Goal: Task Accomplishment & Management: Complete application form

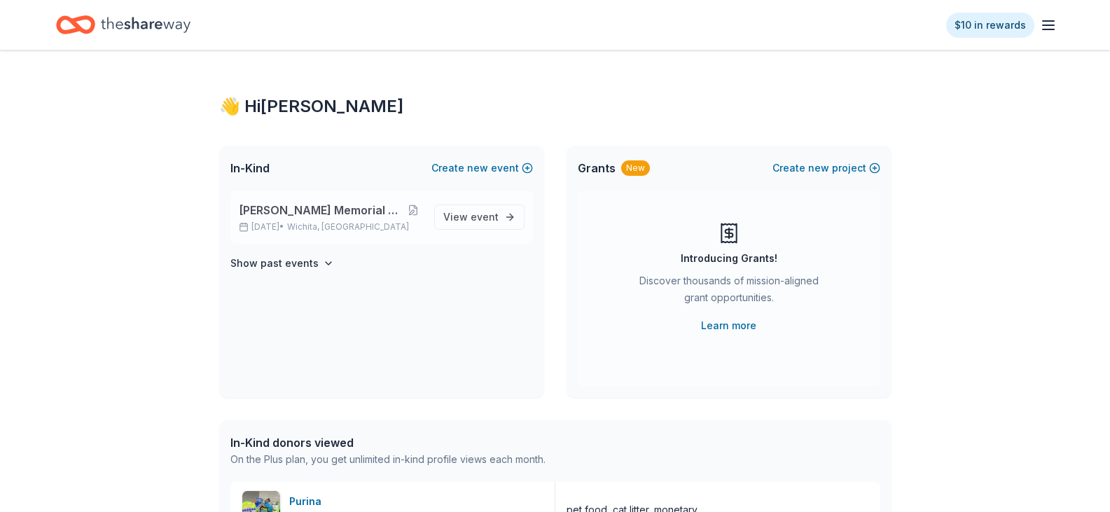
click at [281, 207] on span "[PERSON_NAME] Memorial Golf Tournament" at bounding box center [321, 210] width 165 height 17
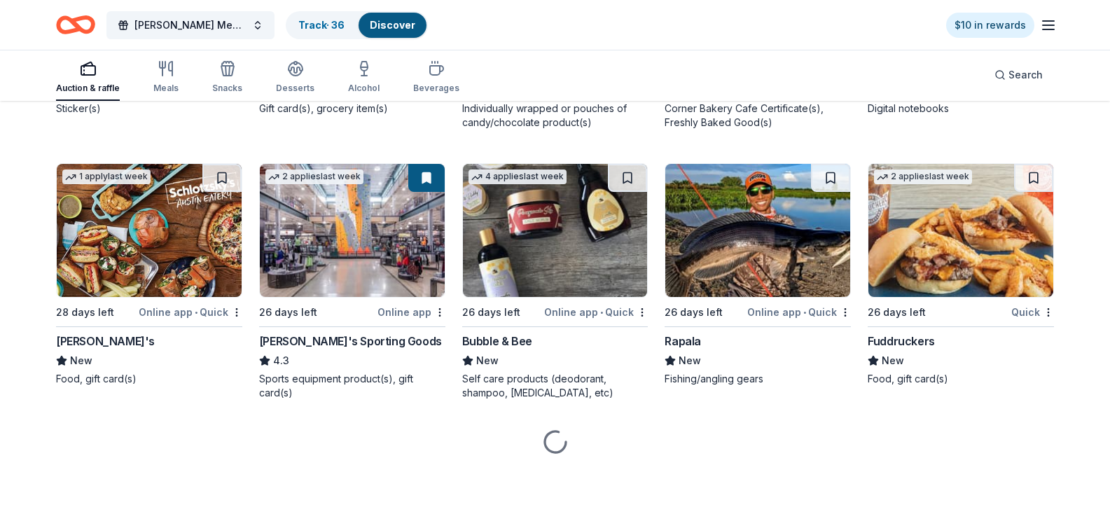
scroll to position [5179, 0]
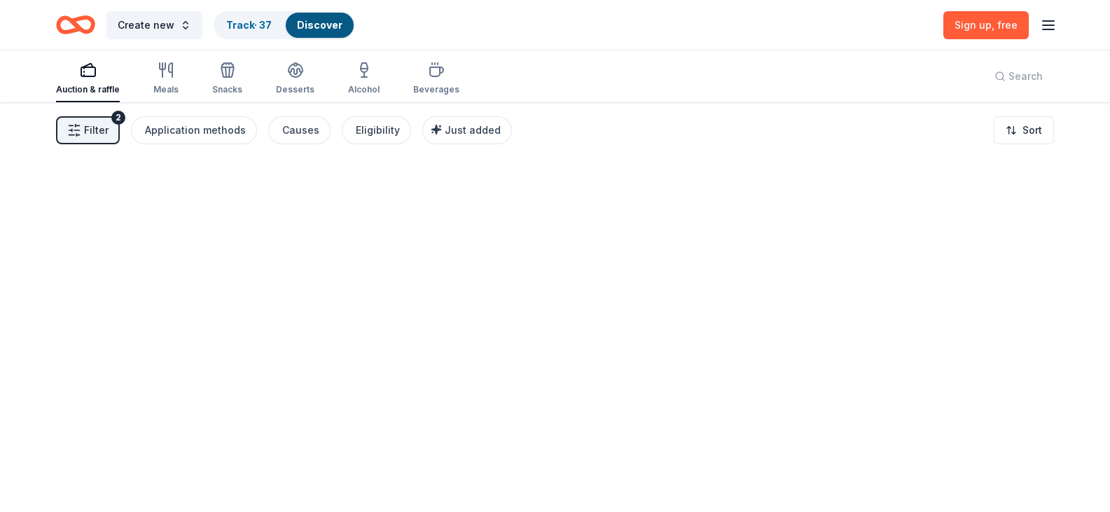
scroll to position [0, 0]
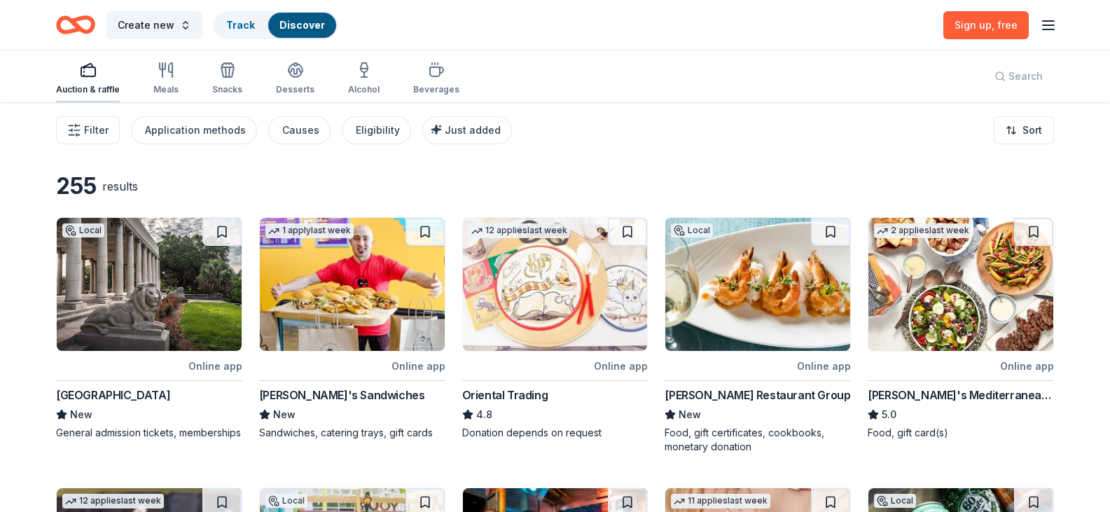
click at [91, 79] on div "Auction & raffle" at bounding box center [88, 79] width 64 height 34
click at [1047, 25] on line "button" at bounding box center [1048, 25] width 11 height 0
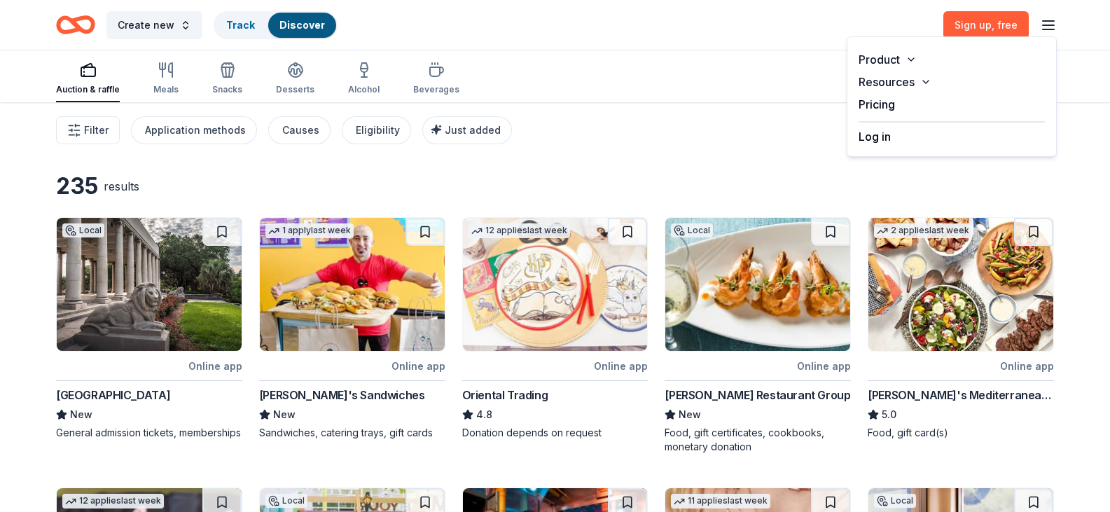
click at [875, 143] on button "Log in" at bounding box center [874, 136] width 32 height 17
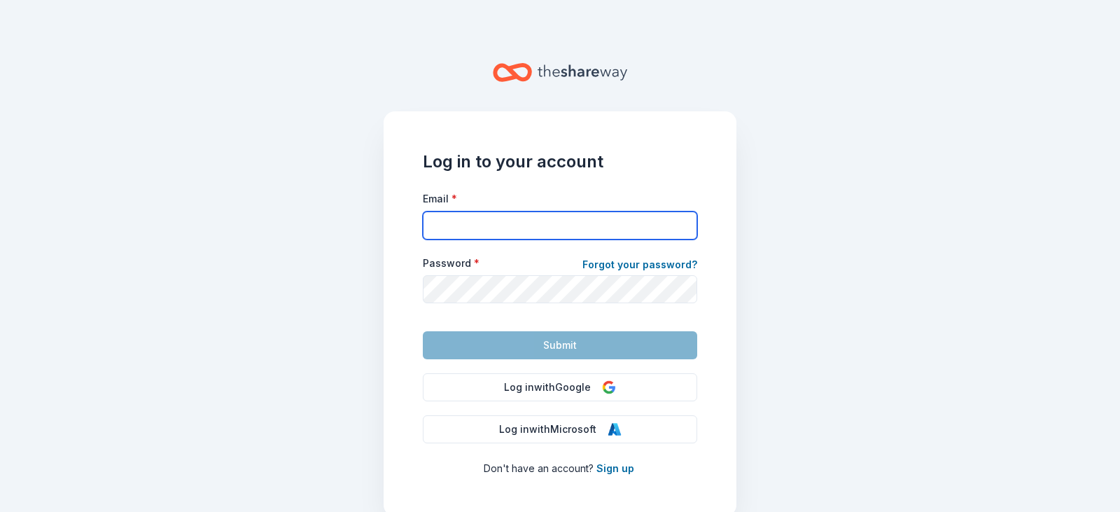
type input "hsmith@rui.org"
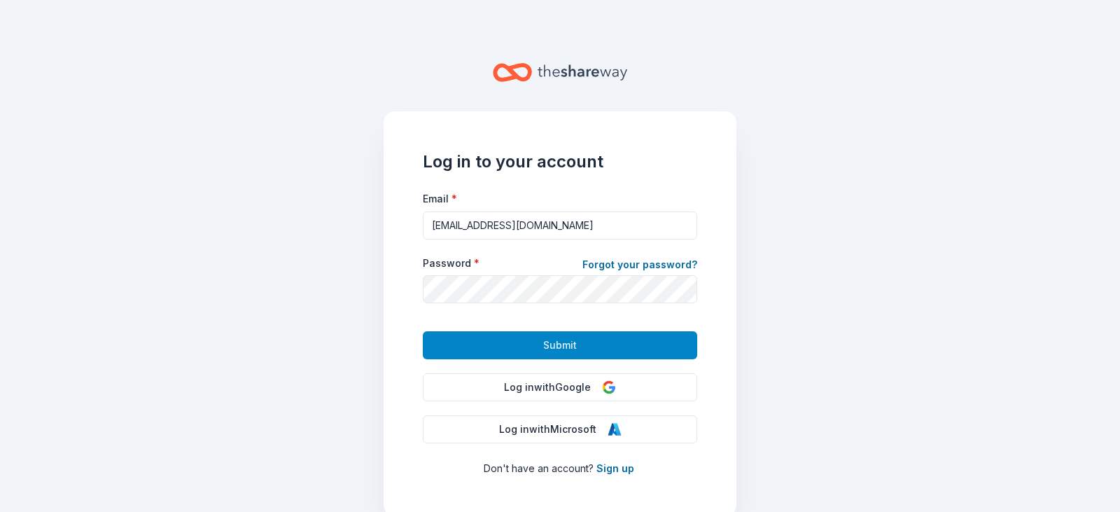
click at [548, 349] on span "Submit" at bounding box center [560, 345] width 34 height 17
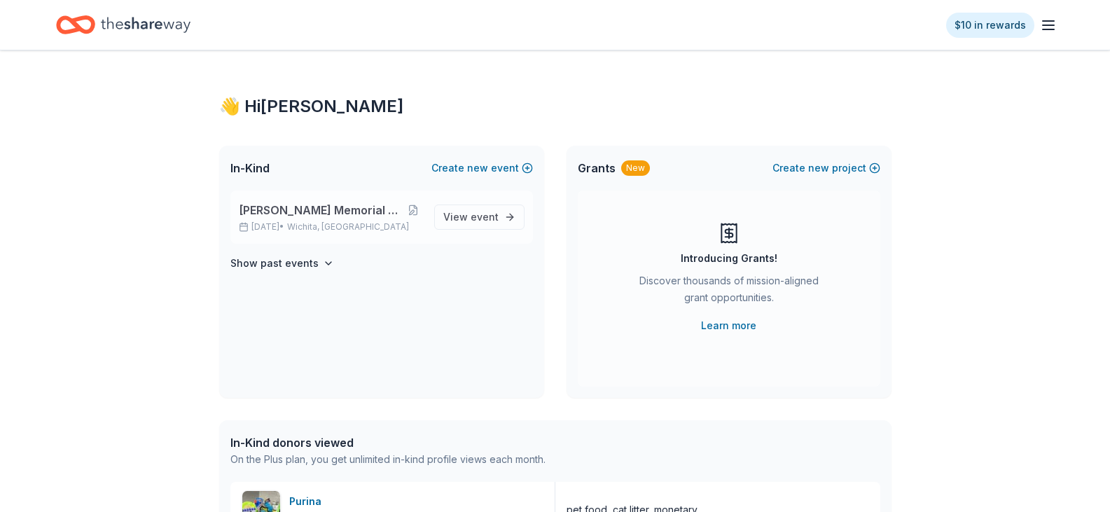
click at [297, 209] on span "[PERSON_NAME] Memorial Golf Tournament" at bounding box center [321, 210] width 165 height 17
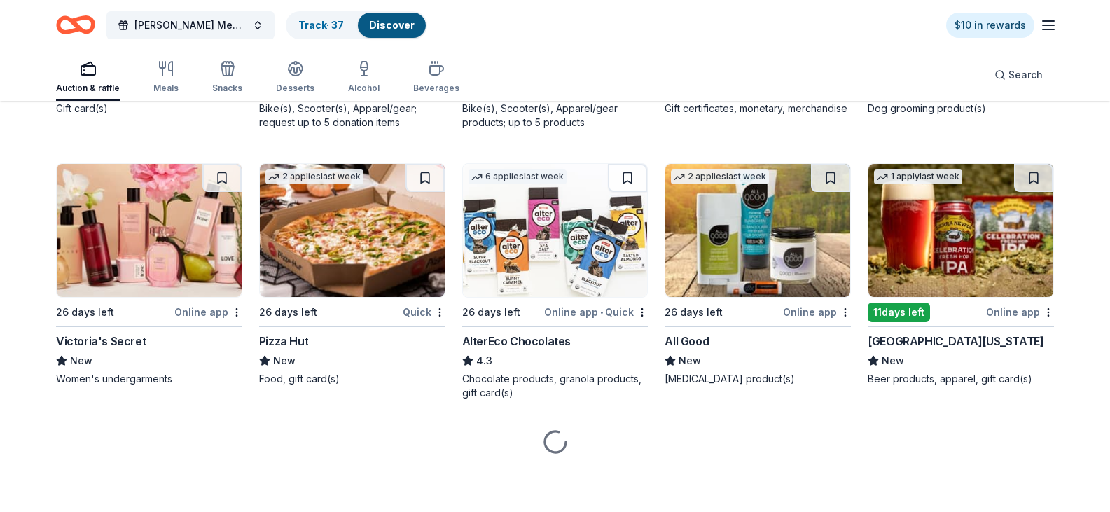
scroll to position [7610, 0]
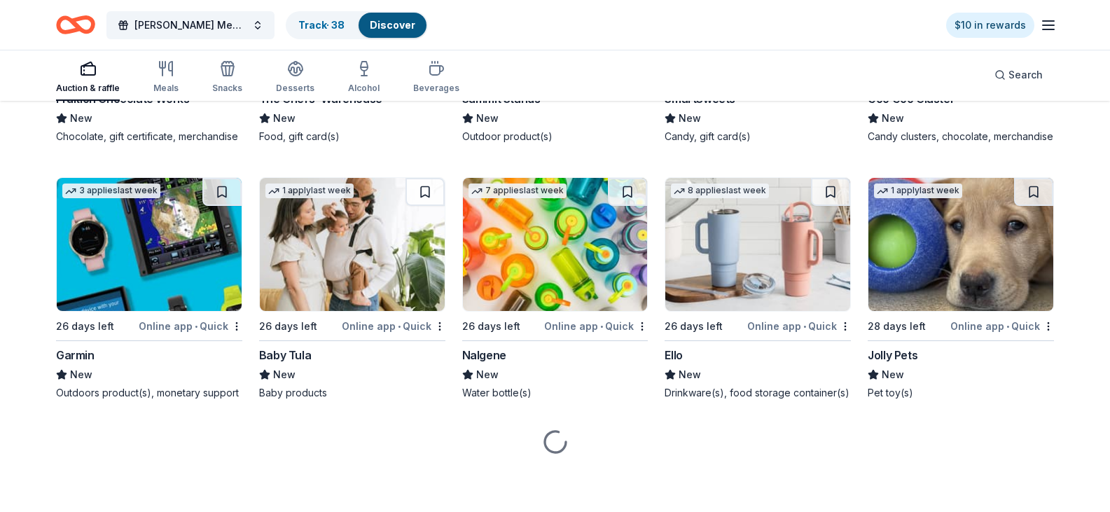
scroll to position [8170, 0]
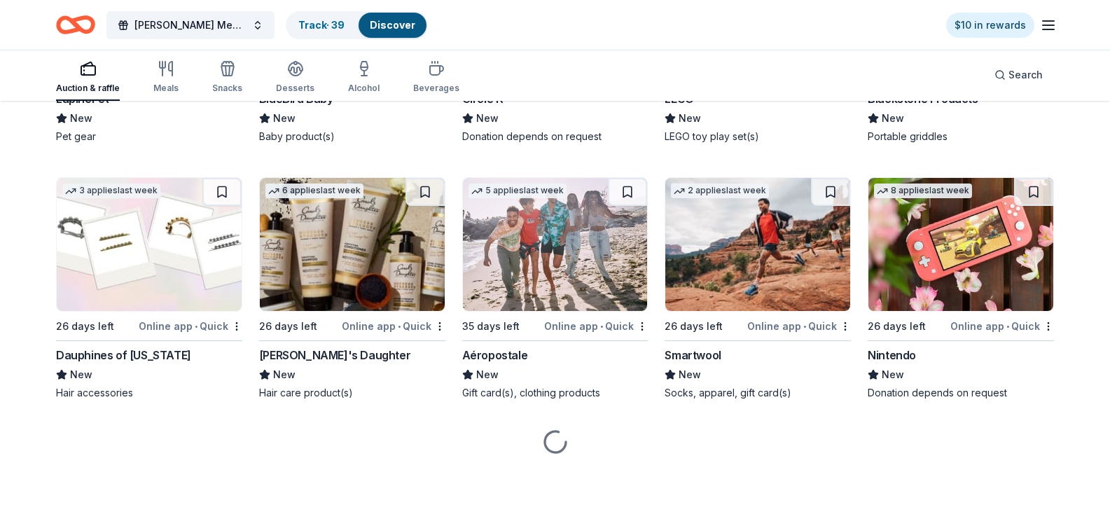
scroll to position [9081, 0]
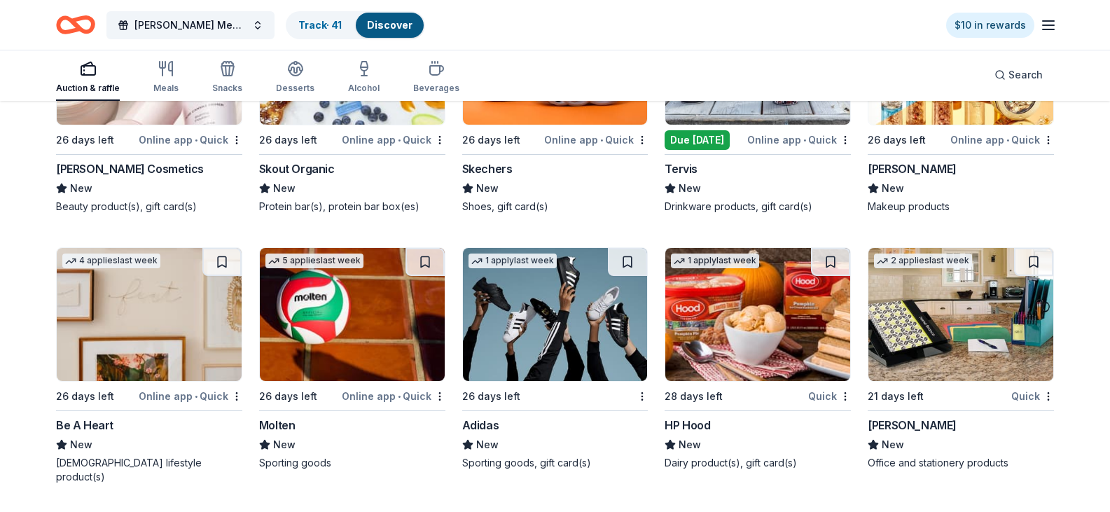
click at [826, 20] on button at bounding box center [830, 6] width 39 height 28
click at [742, 125] on img at bounding box center [757, 58] width 185 height 133
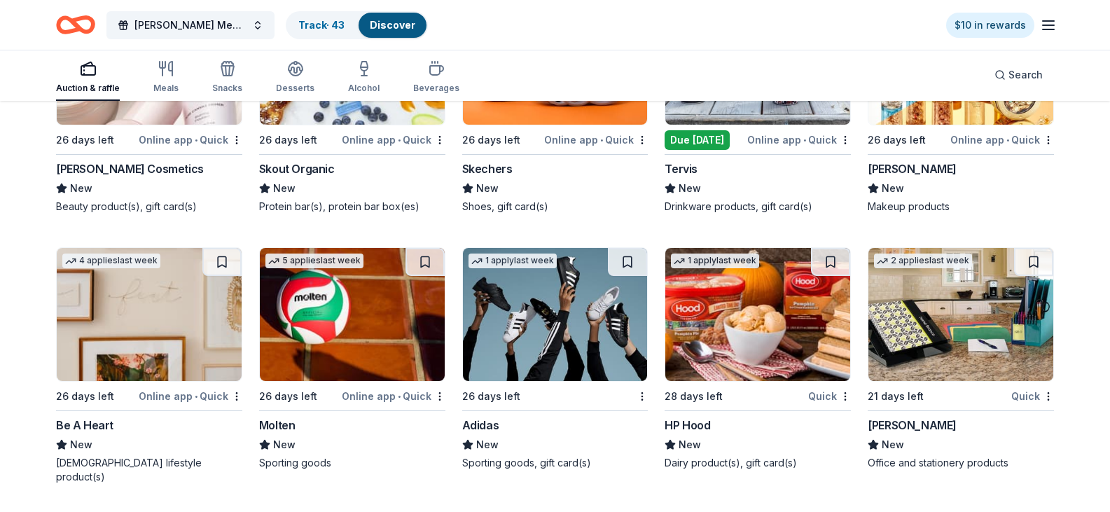
scroll to position [9918, 0]
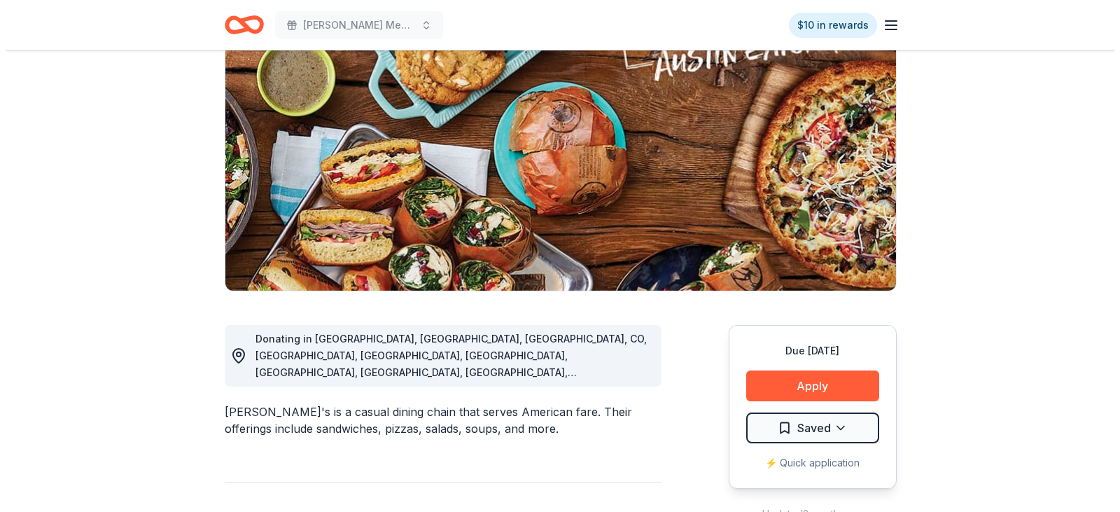
scroll to position [140, 0]
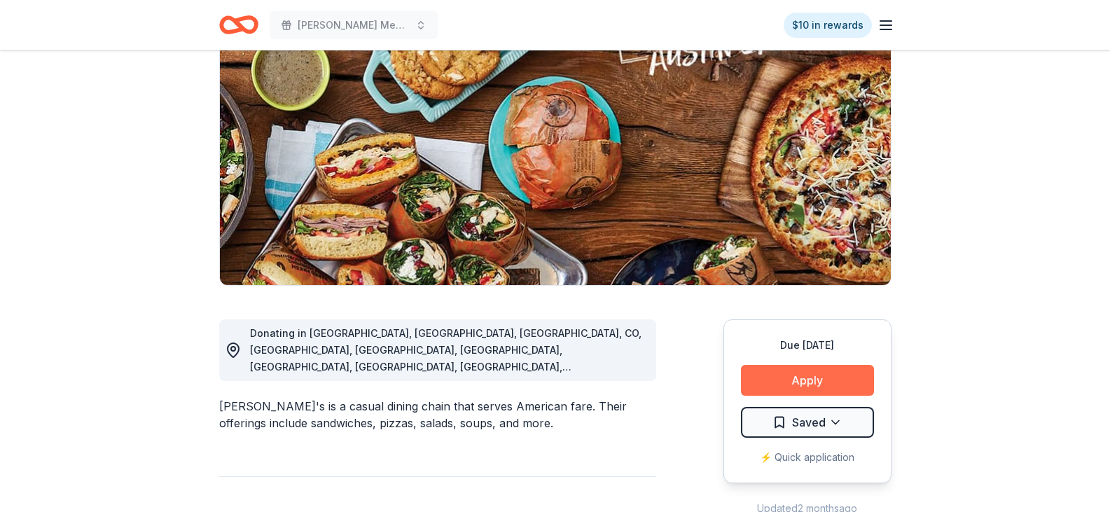
click at [807, 377] on button "Apply" at bounding box center [807, 380] width 133 height 31
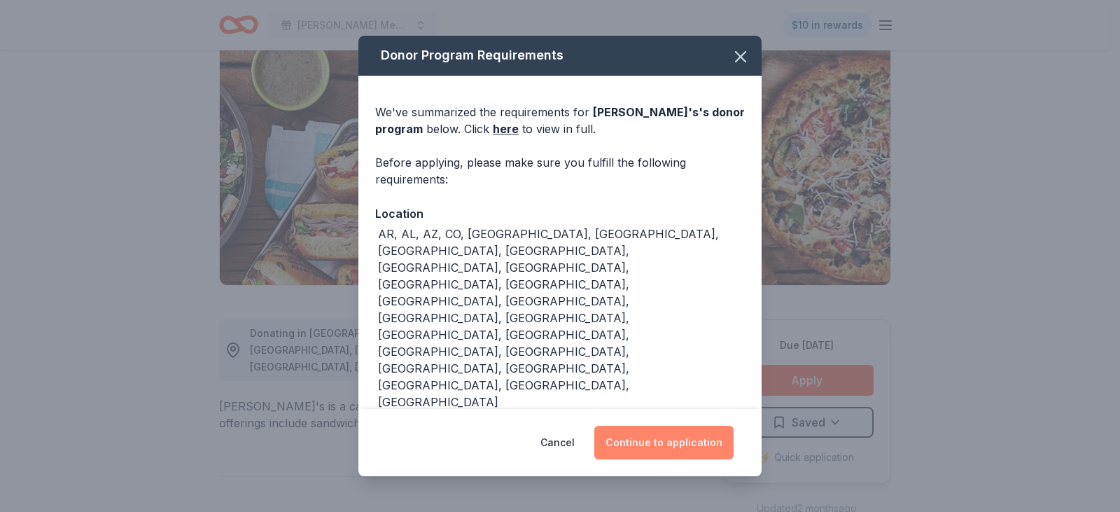
click at [667, 441] on button "Continue to application" at bounding box center [663, 443] width 139 height 34
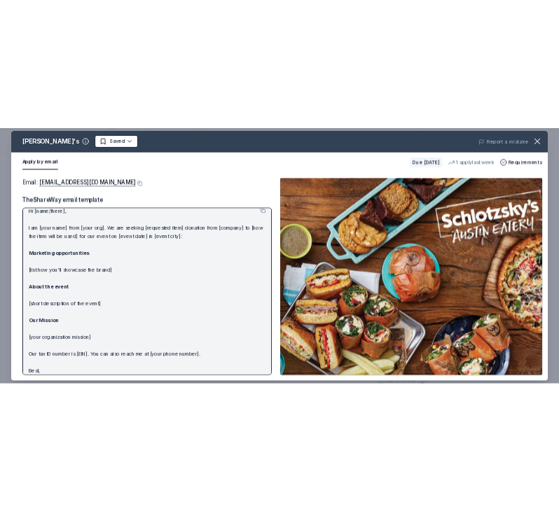
scroll to position [0, 0]
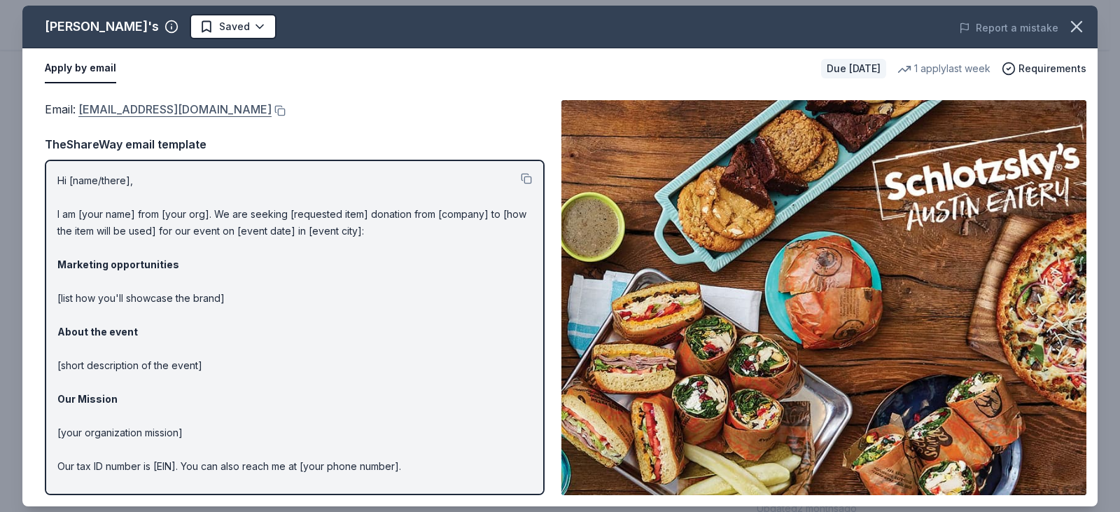
drag, startPoint x: 77, startPoint y: 109, endPoint x: 188, endPoint y: 112, distance: 111.4
click at [188, 112] on span "Email : donationrequests@schlotzskys.com" at bounding box center [158, 109] width 227 height 14
drag, startPoint x: 78, startPoint y: 109, endPoint x: 253, endPoint y: 118, distance: 176.0
click at [253, 116] on span "Email : donationrequests@schlotzskys.com" at bounding box center [158, 109] width 227 height 14
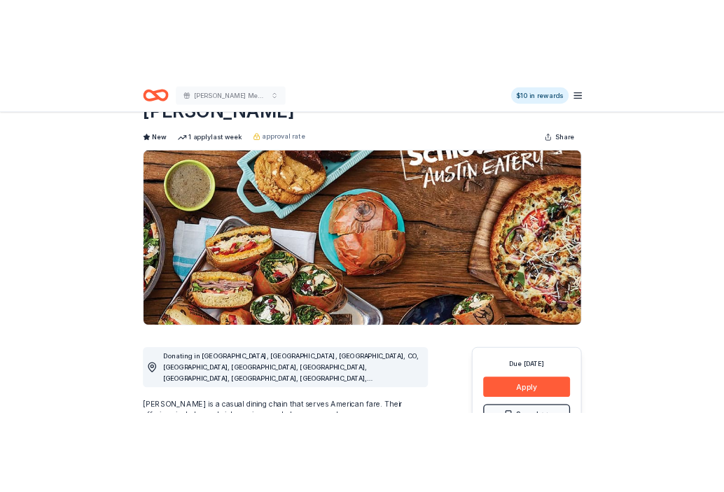
scroll to position [280, 0]
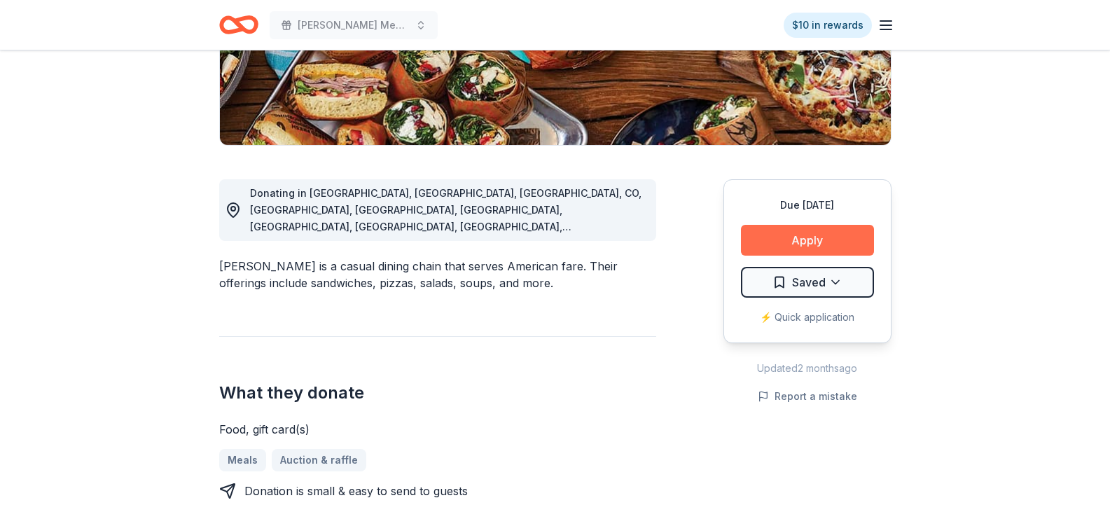
click at [839, 244] on button "Apply" at bounding box center [807, 240] width 133 height 31
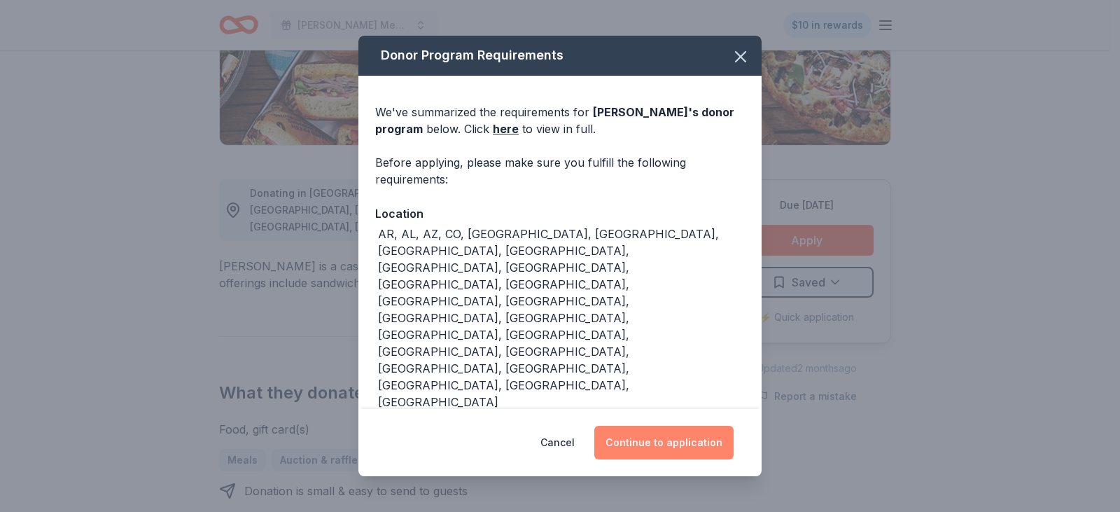
click at [669, 437] on button "Continue to application" at bounding box center [663, 443] width 139 height 34
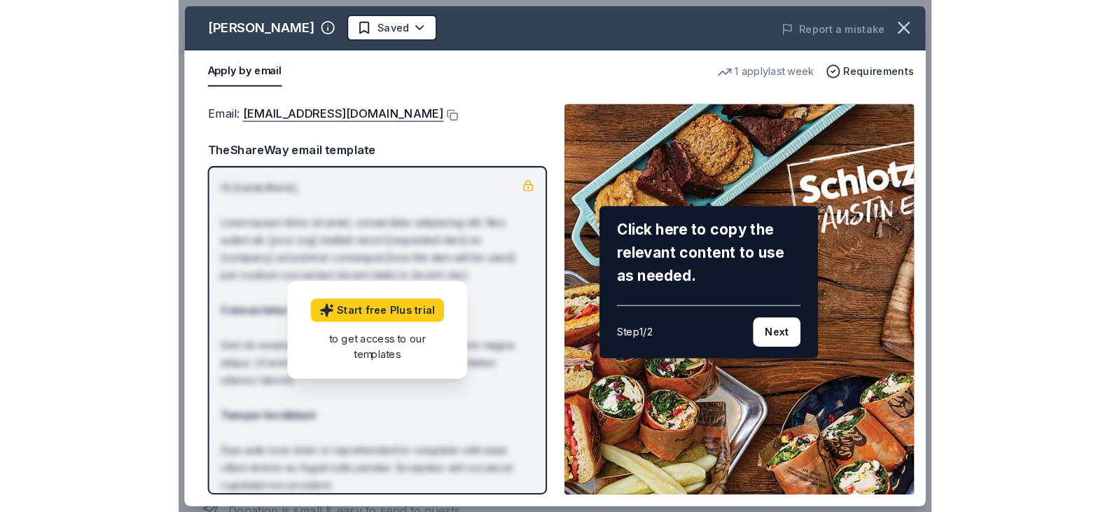
scroll to position [0, 0]
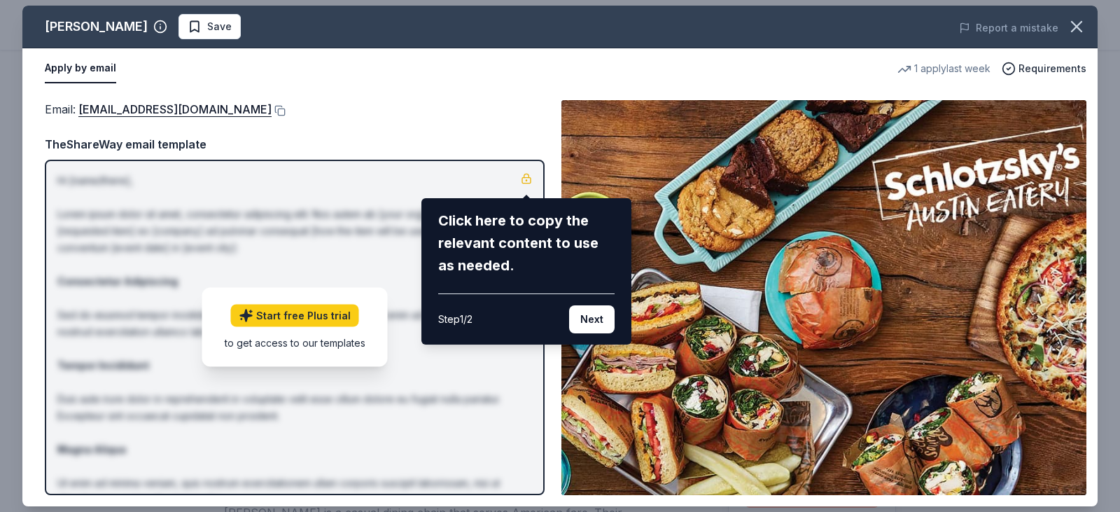
click at [498, 97] on div "Schlotzsky's Save Report a mistake Apply by email 1 apply last week Requirement…" at bounding box center [559, 256] width 1075 height 501
click at [459, 321] on div "Step 1 / 2" at bounding box center [455, 319] width 34 height 17
click at [592, 323] on button "Next" at bounding box center [592, 319] width 46 height 28
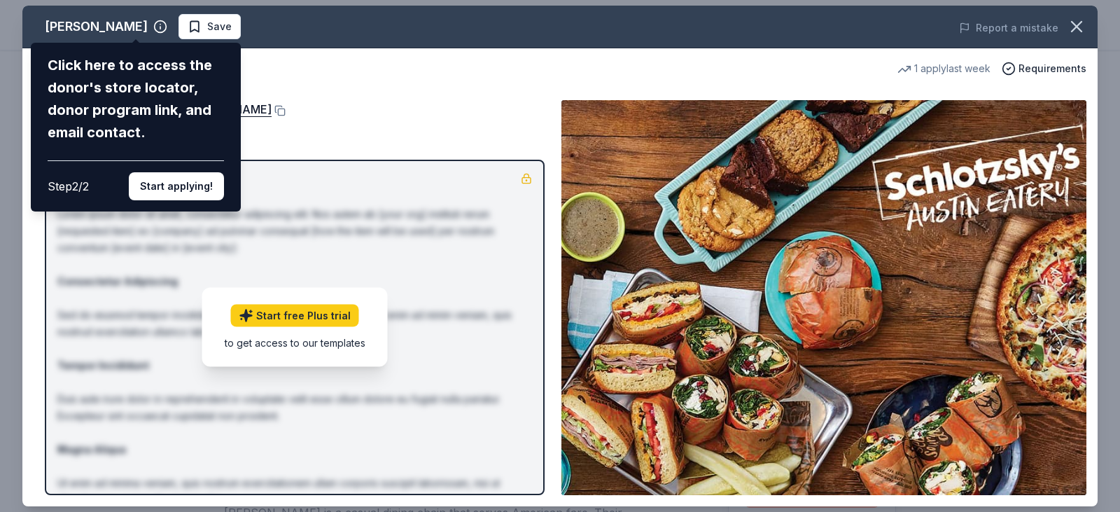
click at [356, 83] on div "Schlotzsky's Click here to access the donor's store locator, donor program link…" at bounding box center [559, 256] width 1075 height 501
click at [455, 259] on div "Schlotzsky's Click here to access the donor's store locator, donor program link…" at bounding box center [559, 256] width 1075 height 501
click at [401, 125] on div "Schlotzsky's Click here to access the donor's store locator, donor program link…" at bounding box center [559, 256] width 1075 height 501
click at [1078, 26] on icon "button" at bounding box center [1077, 27] width 10 height 10
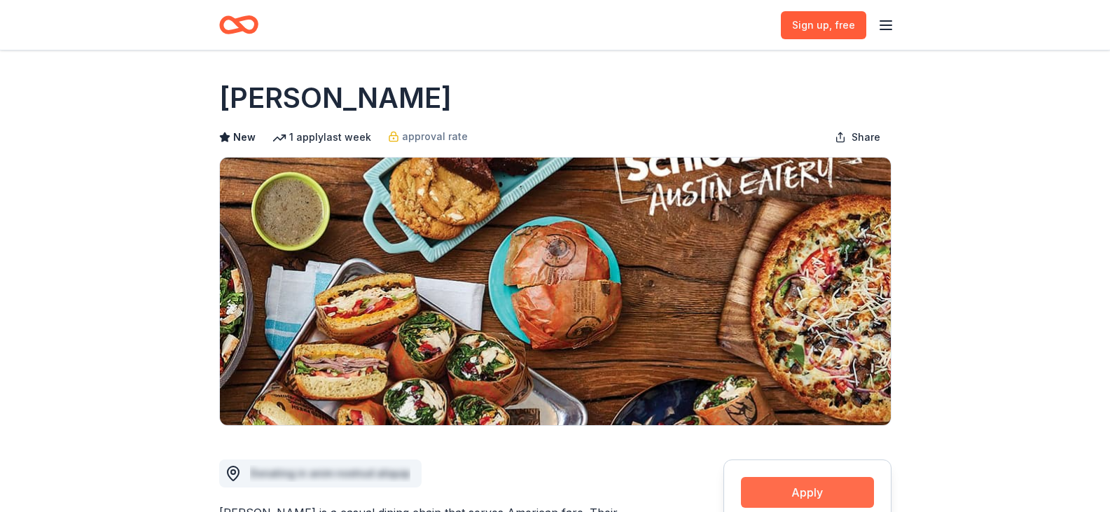
click at [796, 490] on button "Apply" at bounding box center [807, 492] width 133 height 31
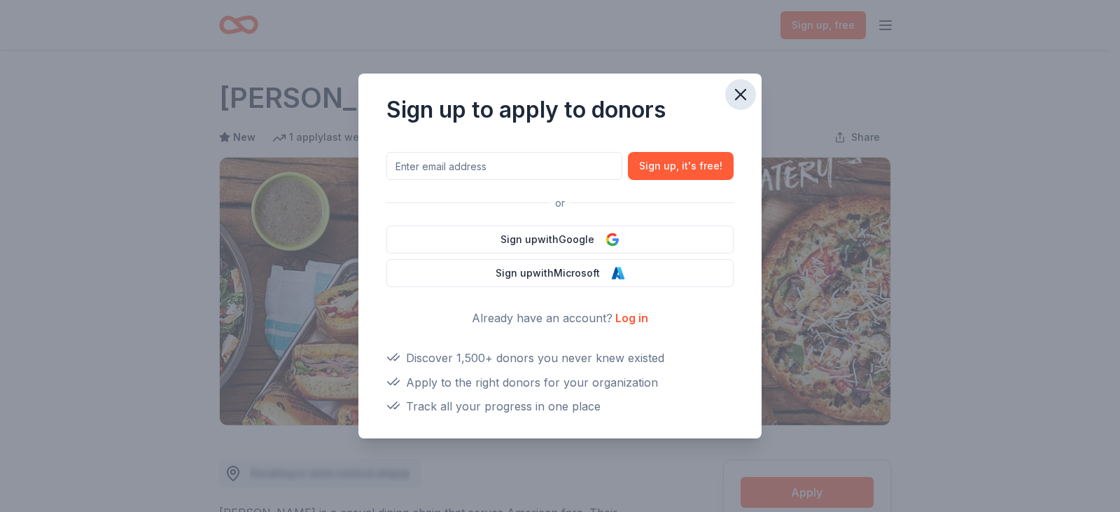
click at [741, 94] on icon "button" at bounding box center [741, 95] width 10 height 10
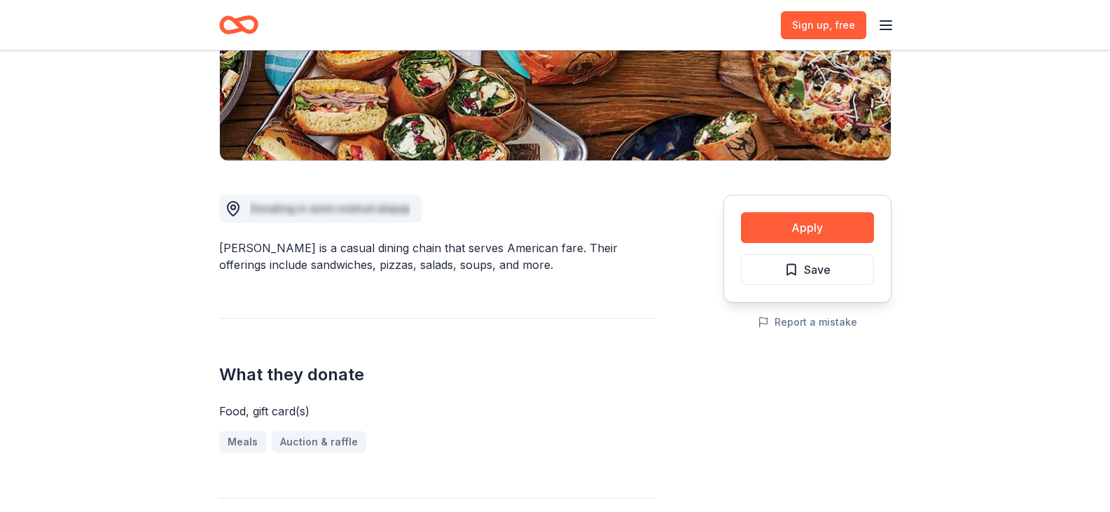
scroll to position [350, 0]
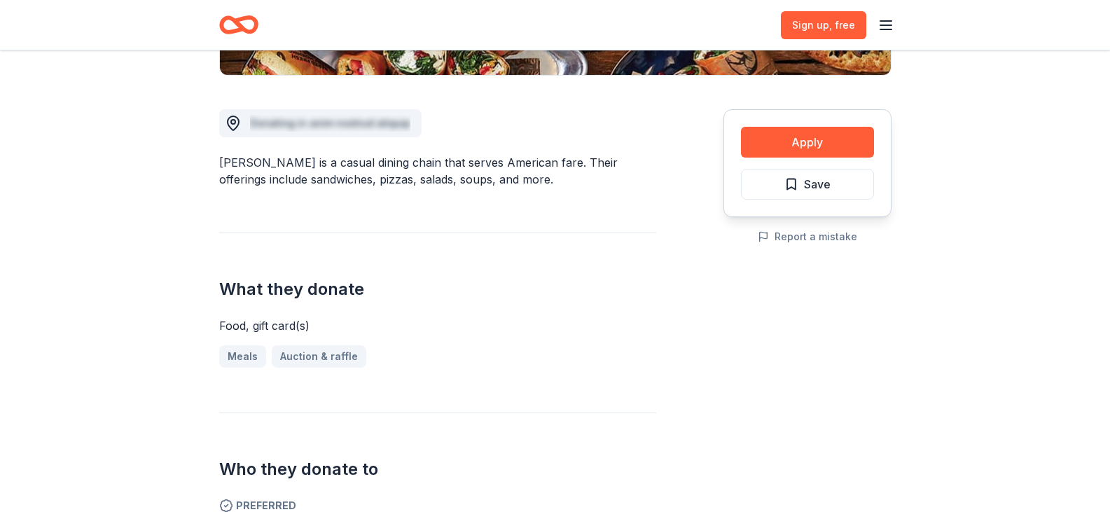
click at [709, 271] on div "Donating in anim nostrud aliquip Schlotzsky's is a casual dining chain that ser…" at bounding box center [555, 472] width 672 height 793
click at [809, 143] on button "Apply" at bounding box center [807, 142] width 133 height 31
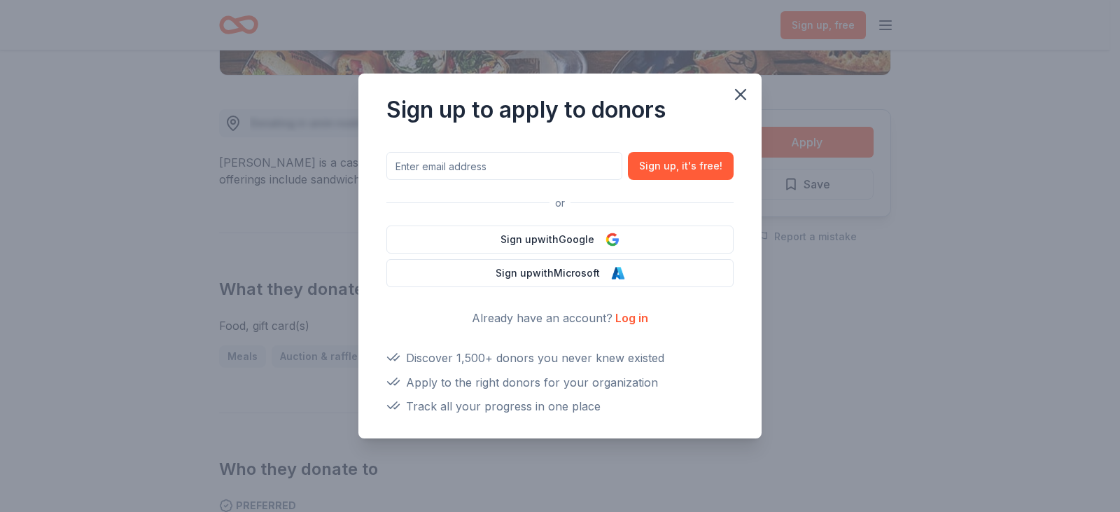
drag, startPoint x: 739, startPoint y: 95, endPoint x: 753, endPoint y: 96, distance: 14.7
click at [739, 94] on icon "button" at bounding box center [741, 95] width 20 height 20
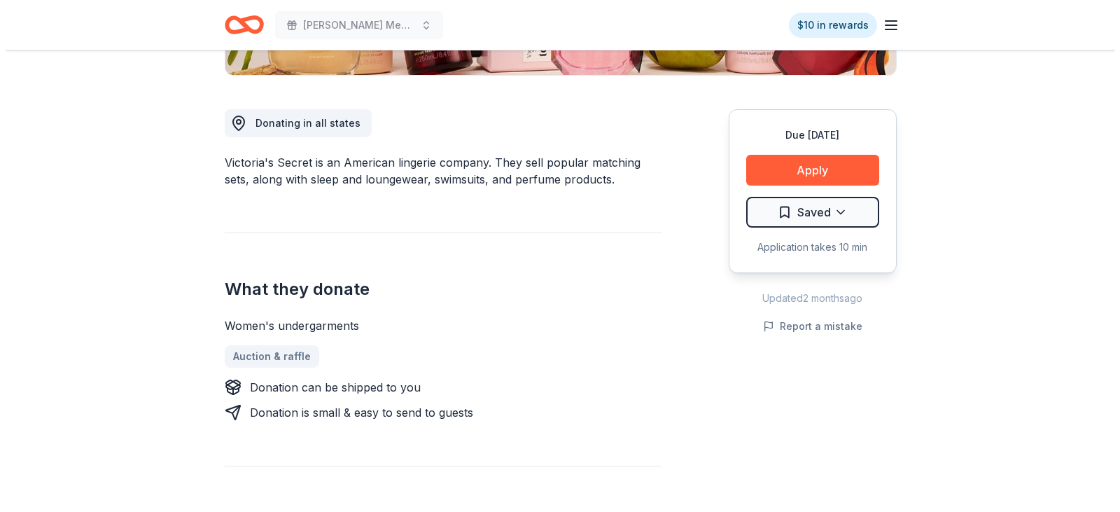
scroll to position [280, 0]
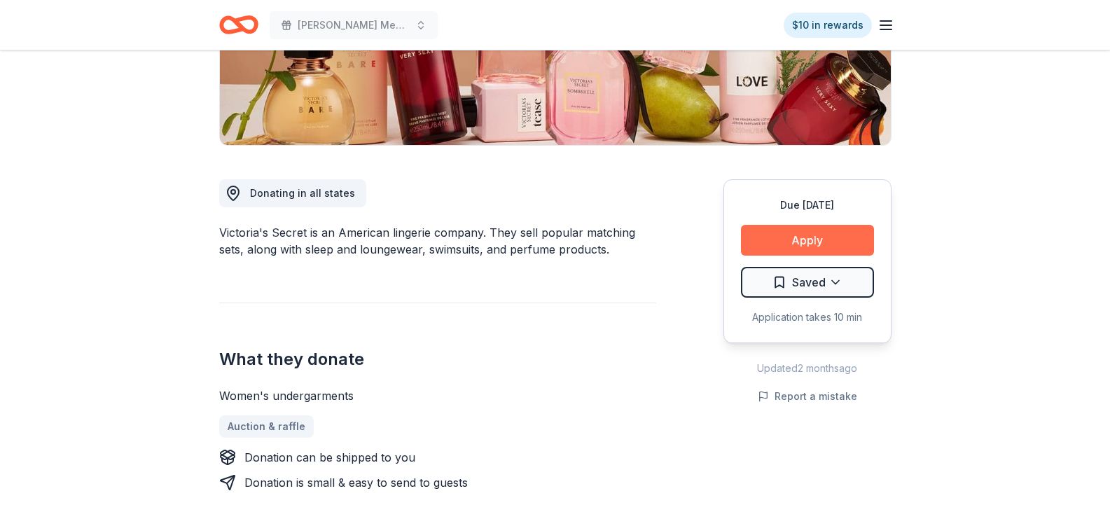
click at [826, 237] on button "Apply" at bounding box center [807, 240] width 133 height 31
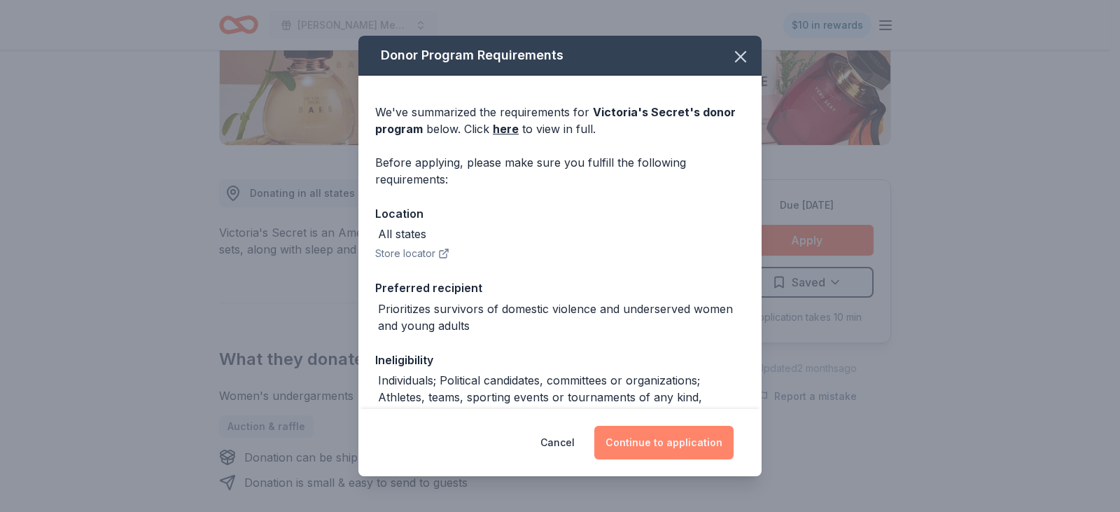
click at [675, 440] on button "Continue to application" at bounding box center [663, 443] width 139 height 34
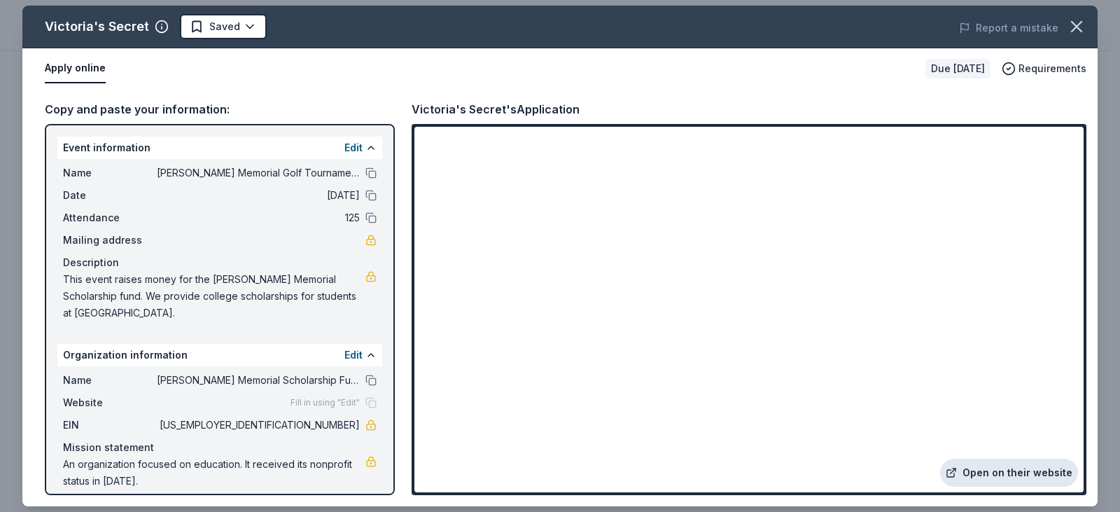
click at [1014, 469] on link "Open on their website" at bounding box center [1009, 473] width 138 height 28
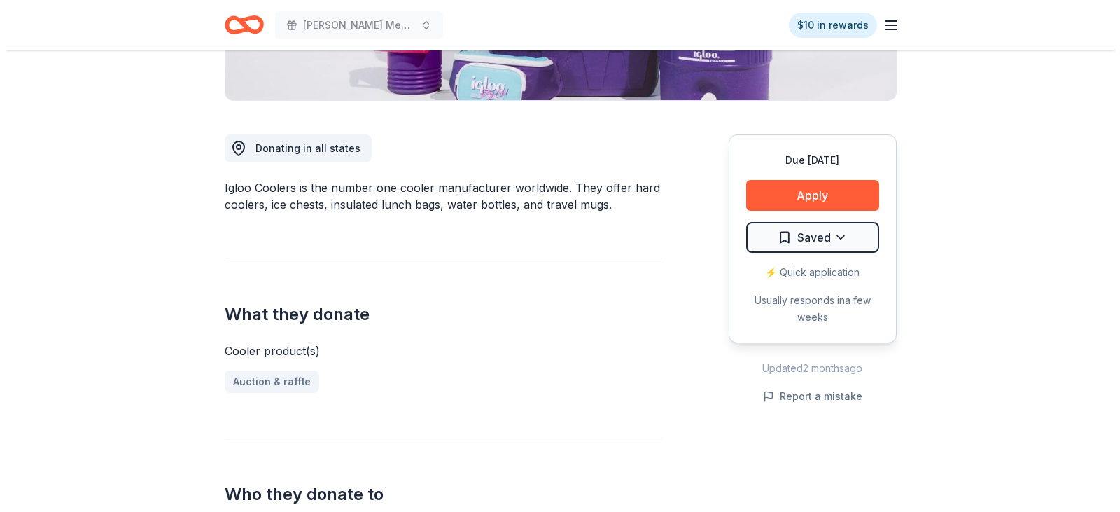
scroll to position [350, 0]
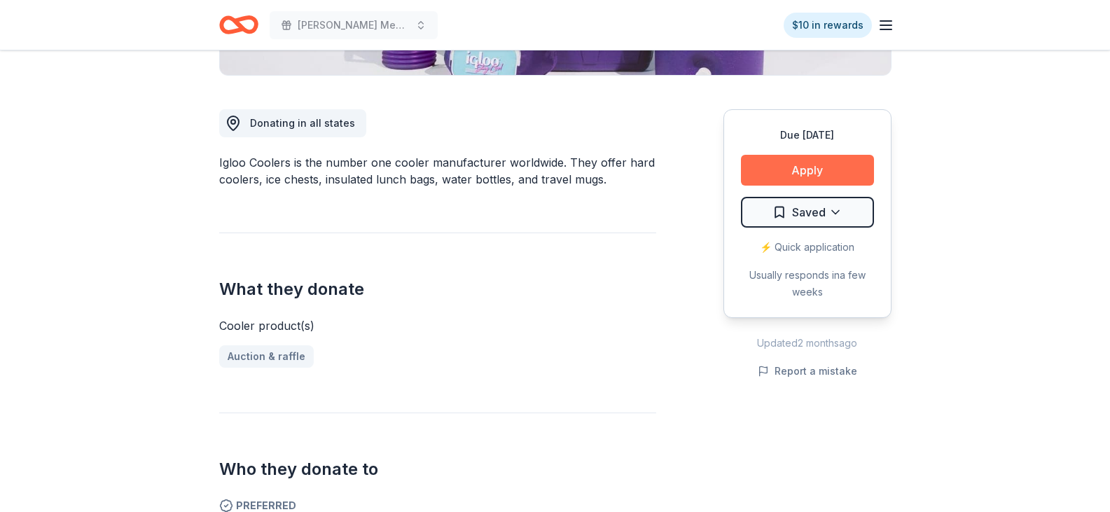
click at [804, 165] on button "Apply" at bounding box center [807, 170] width 133 height 31
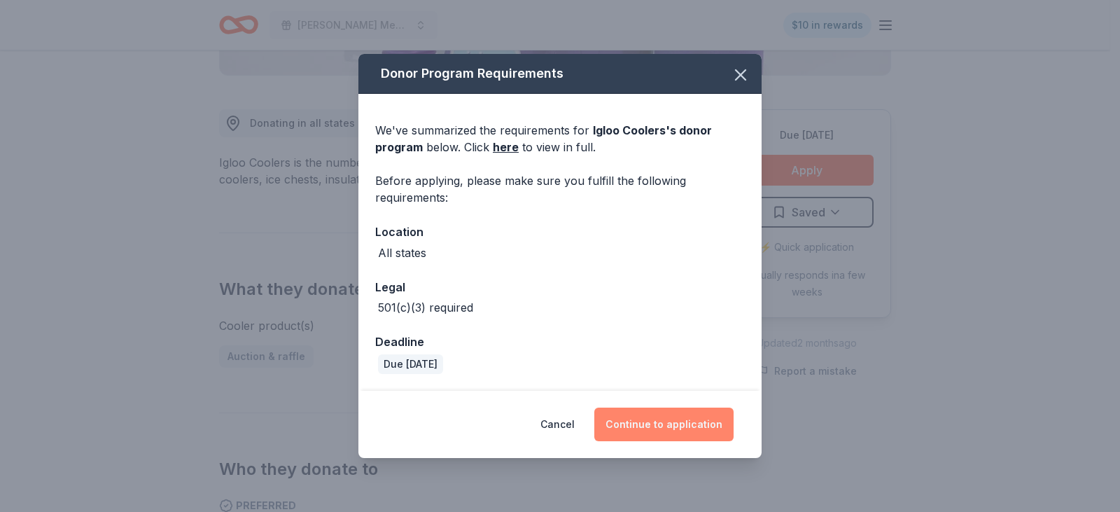
click at [653, 423] on button "Continue to application" at bounding box center [663, 425] width 139 height 34
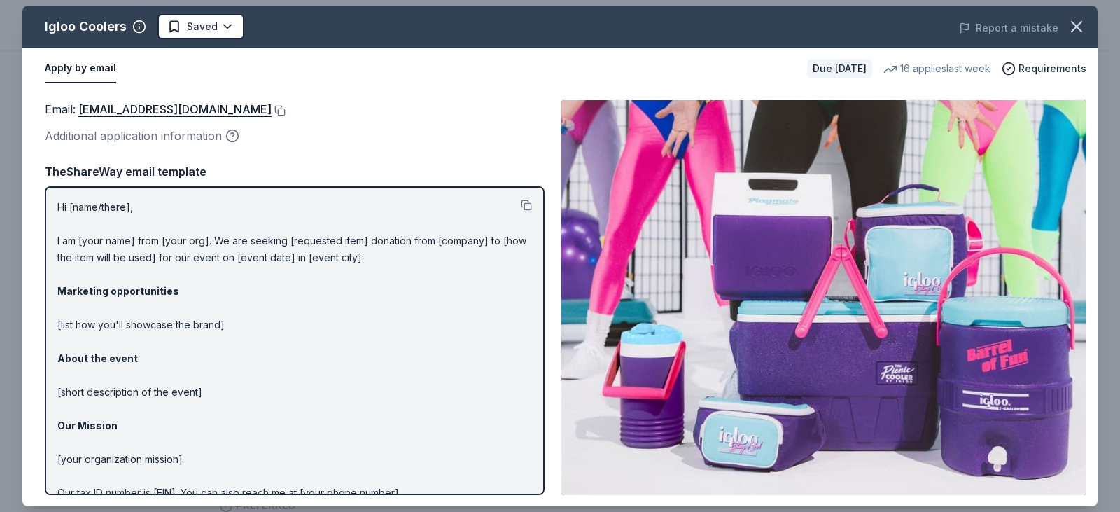
click at [375, 146] on div "Email : [EMAIL_ADDRESS][DOMAIN_NAME] Additional application information TheShar…" at bounding box center [295, 297] width 500 height 395
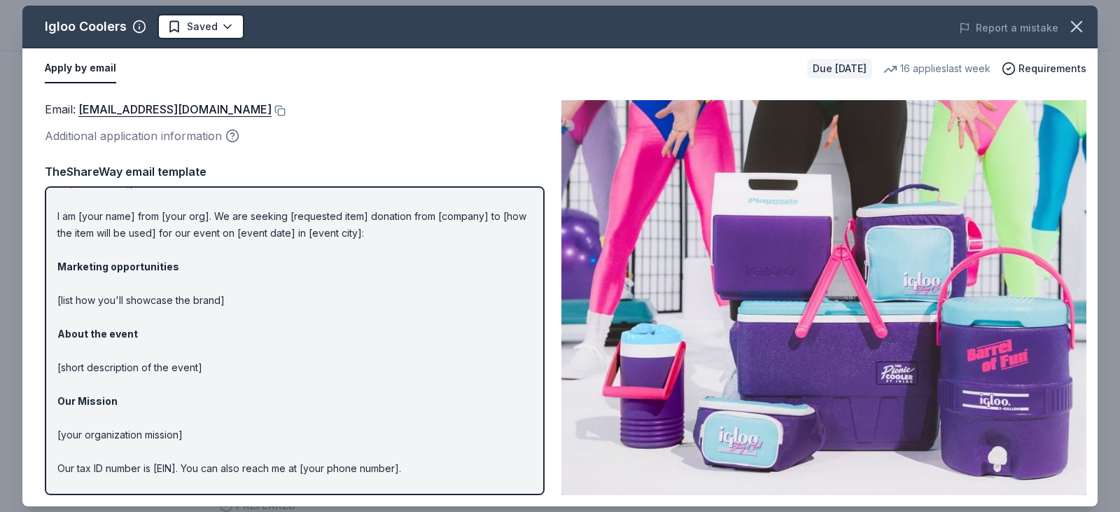
scroll to position [0, 0]
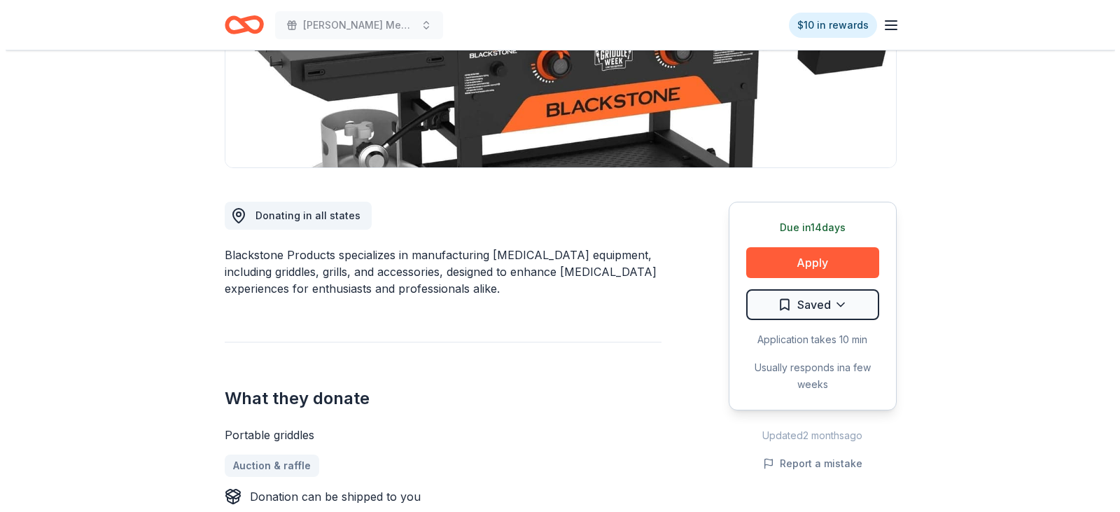
scroll to position [280, 0]
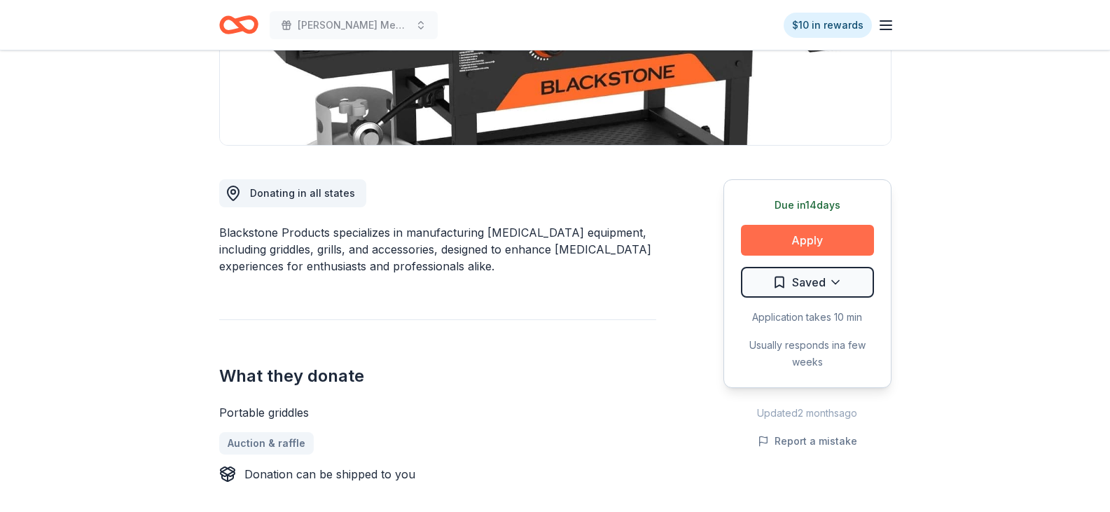
click at [813, 232] on button "Apply" at bounding box center [807, 240] width 133 height 31
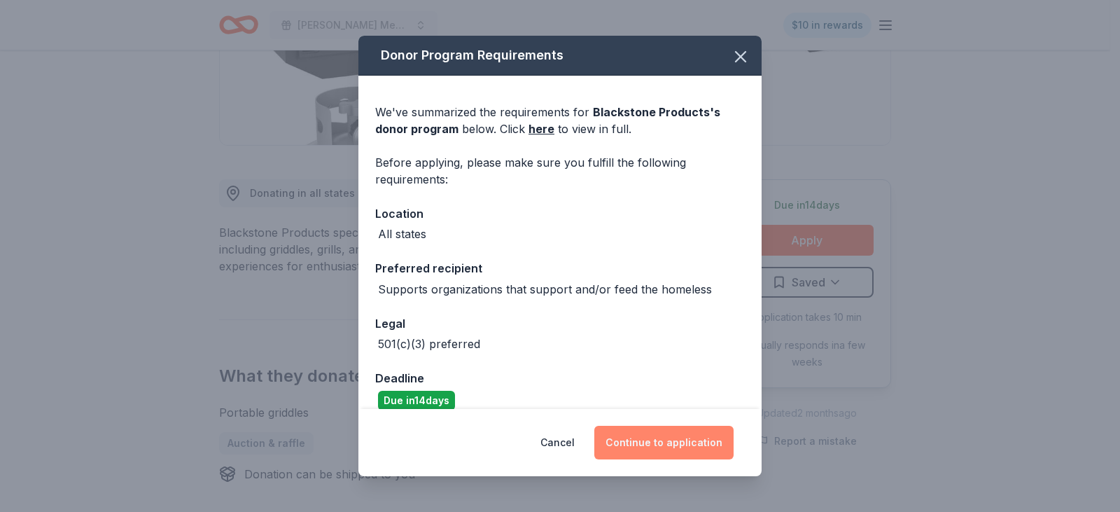
click at [674, 443] on button "Continue to application" at bounding box center [663, 443] width 139 height 34
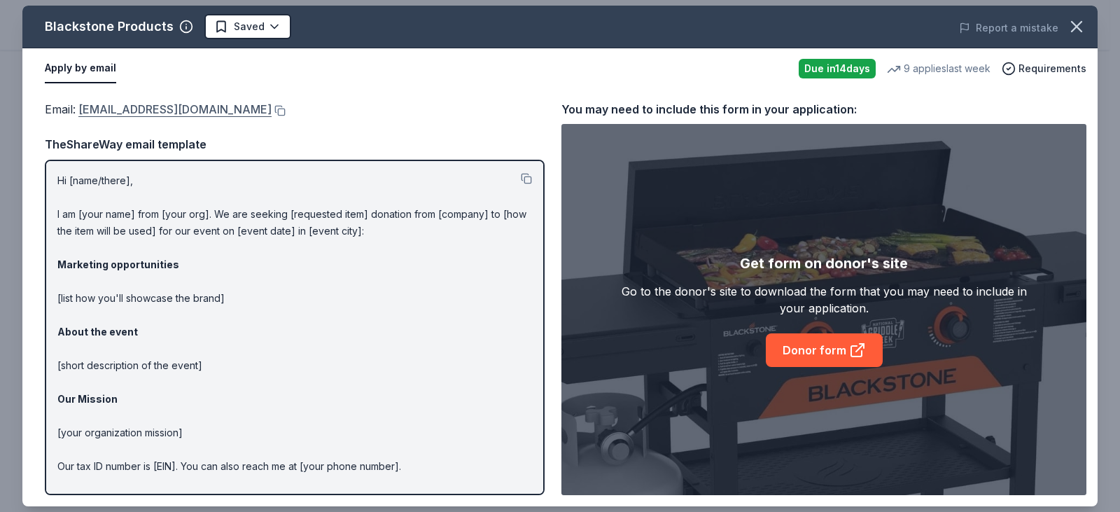
drag, startPoint x: 36, startPoint y: 106, endPoint x: 211, endPoint y: 109, distance: 175.8
click at [209, 109] on div "Email : donations@blackstoneproducts.com Email : donations@blackstoneproducts.c…" at bounding box center [559, 297] width 1075 height 417
click at [341, 113] on div "Email : donations@blackstoneproducts.com" at bounding box center [295, 109] width 500 height 18
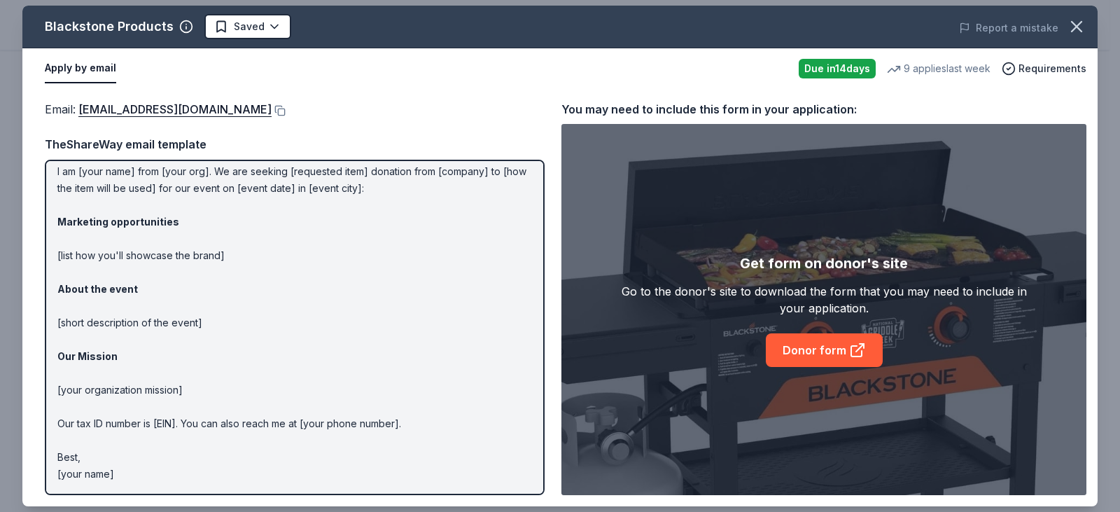
scroll to position [0, 0]
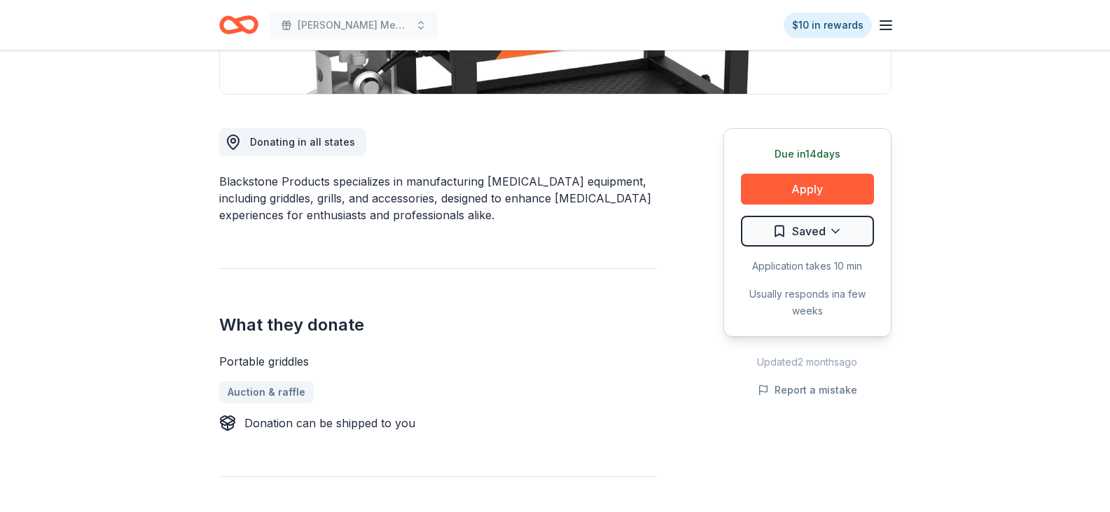
scroll to position [350, 0]
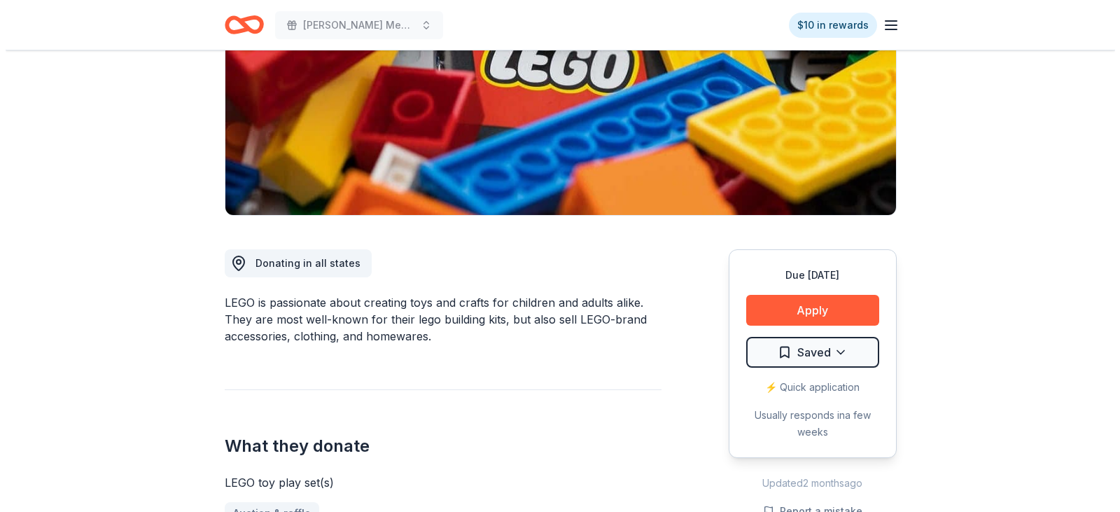
scroll to position [280, 0]
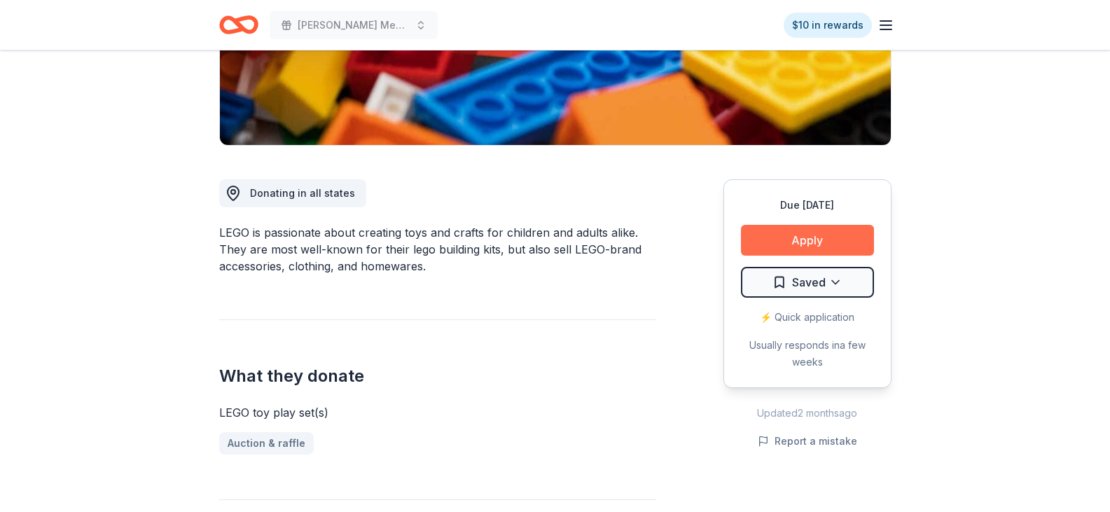
click at [816, 239] on button "Apply" at bounding box center [807, 240] width 133 height 31
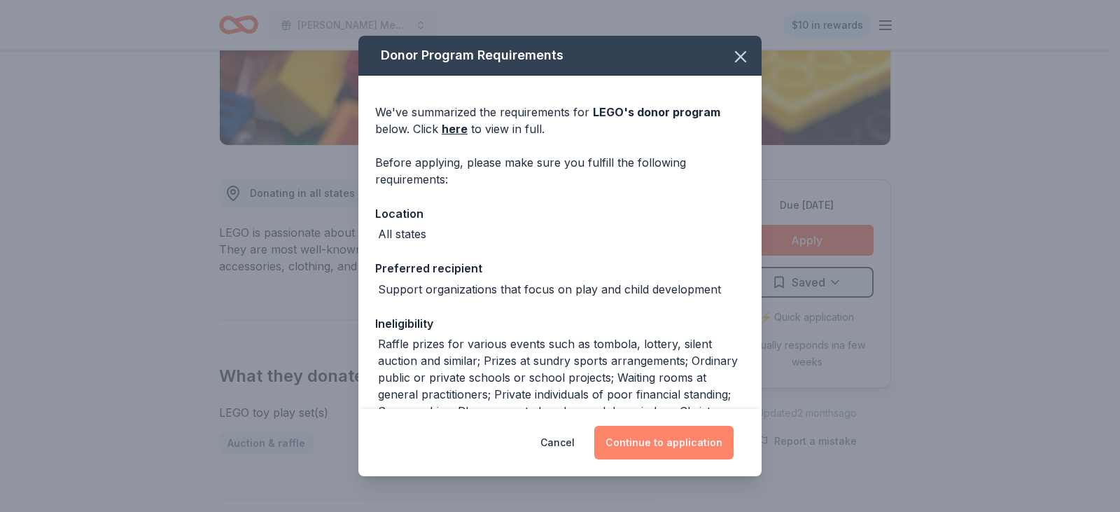
click at [676, 436] on button "Continue to application" at bounding box center [663, 443] width 139 height 34
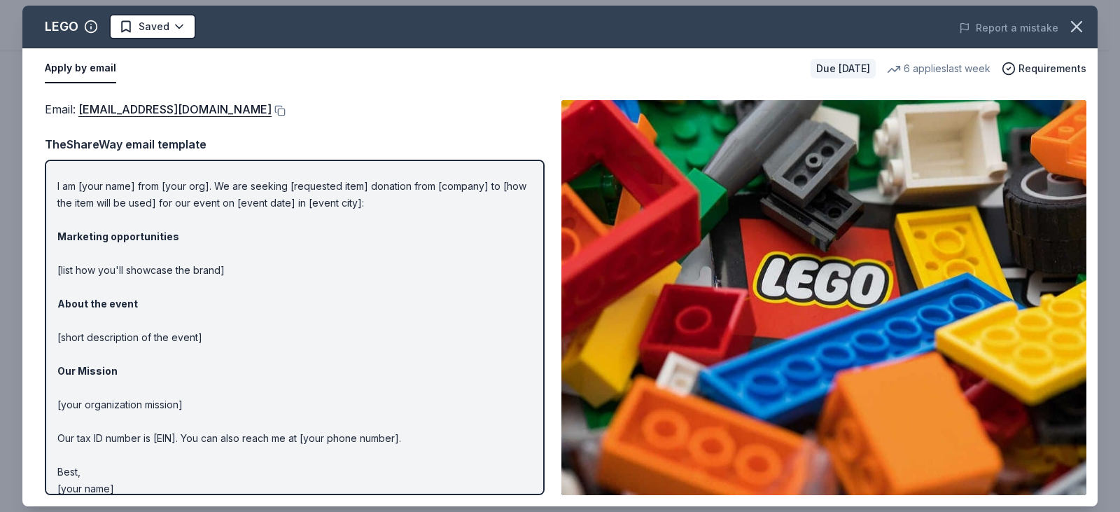
scroll to position [43, 0]
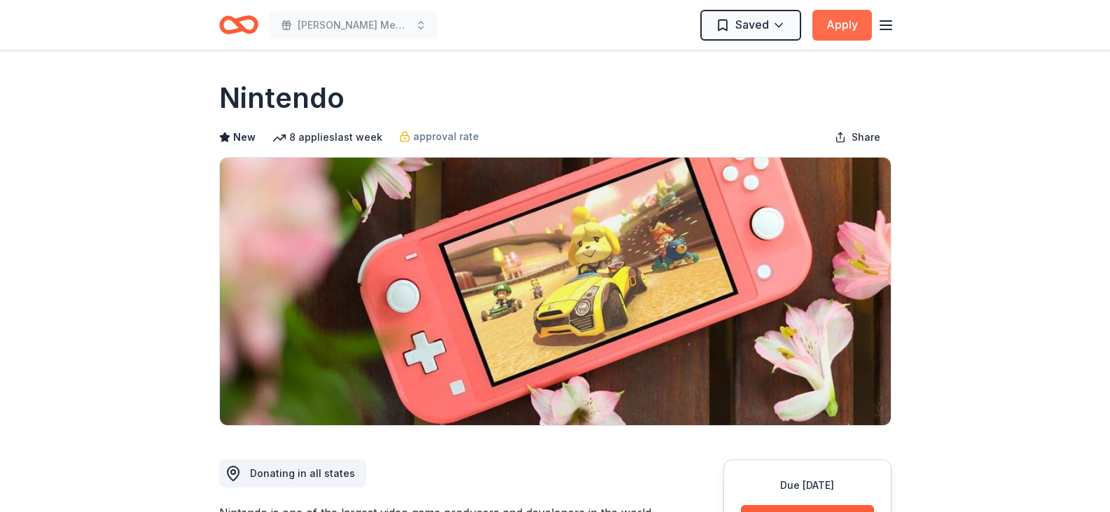
click at [830, 27] on button "Apply" at bounding box center [842, 25] width 60 height 31
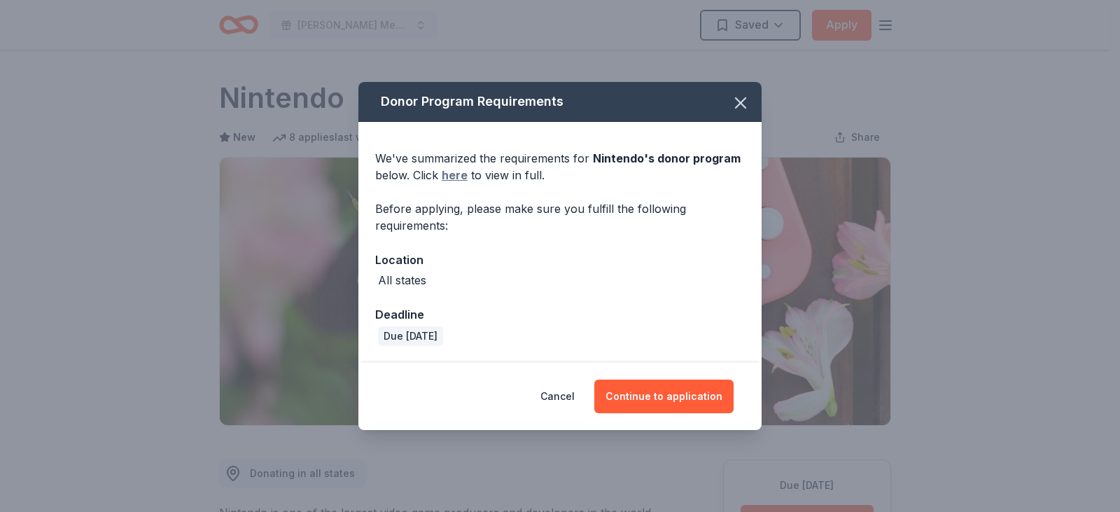
click at [454, 174] on link "here" at bounding box center [455, 175] width 26 height 17
click at [652, 395] on button "Continue to application" at bounding box center [663, 396] width 139 height 34
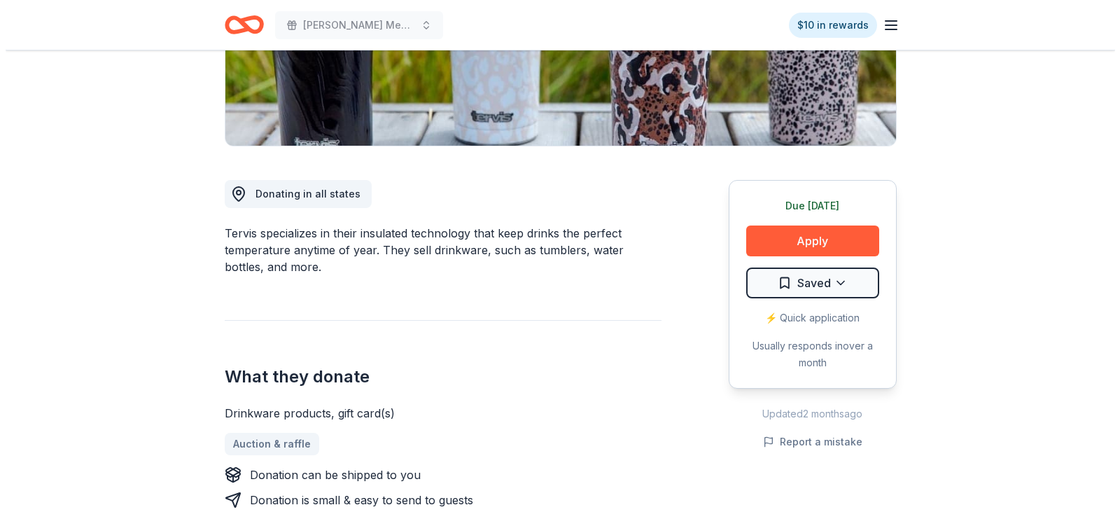
scroll to position [280, 0]
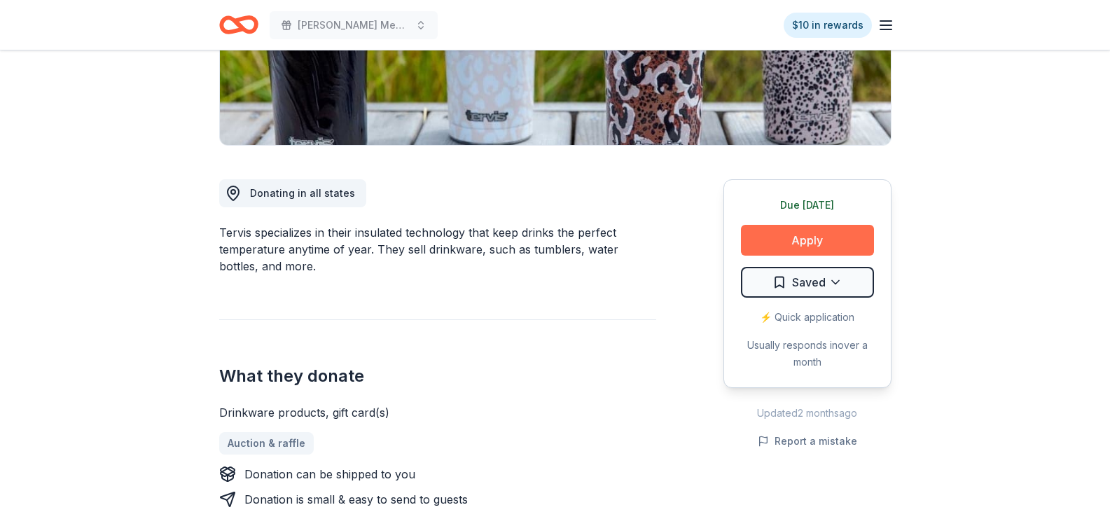
click at [818, 235] on button "Apply" at bounding box center [807, 240] width 133 height 31
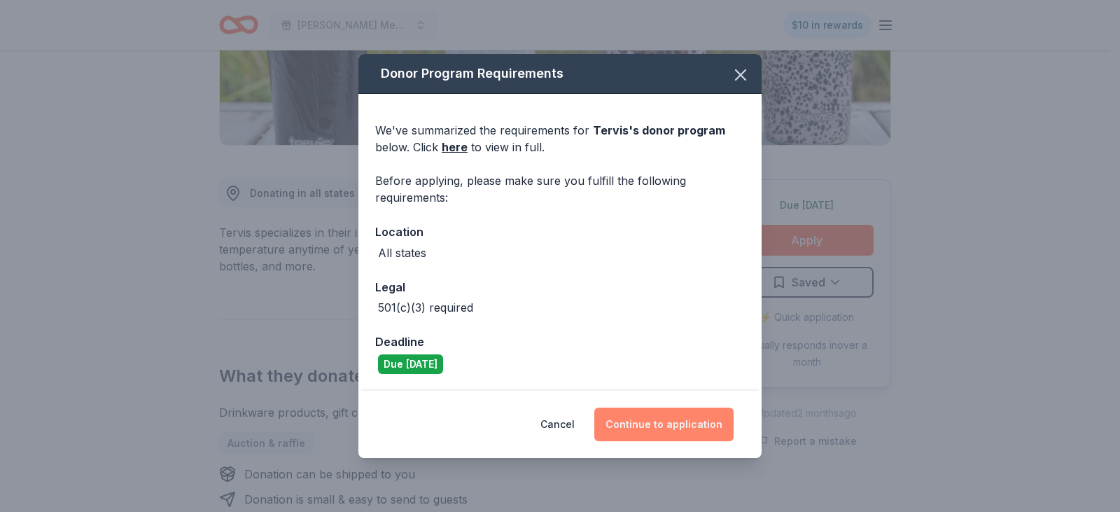
click at [663, 426] on button "Continue to application" at bounding box center [663, 425] width 139 height 34
